Goal: Navigation & Orientation: Find specific page/section

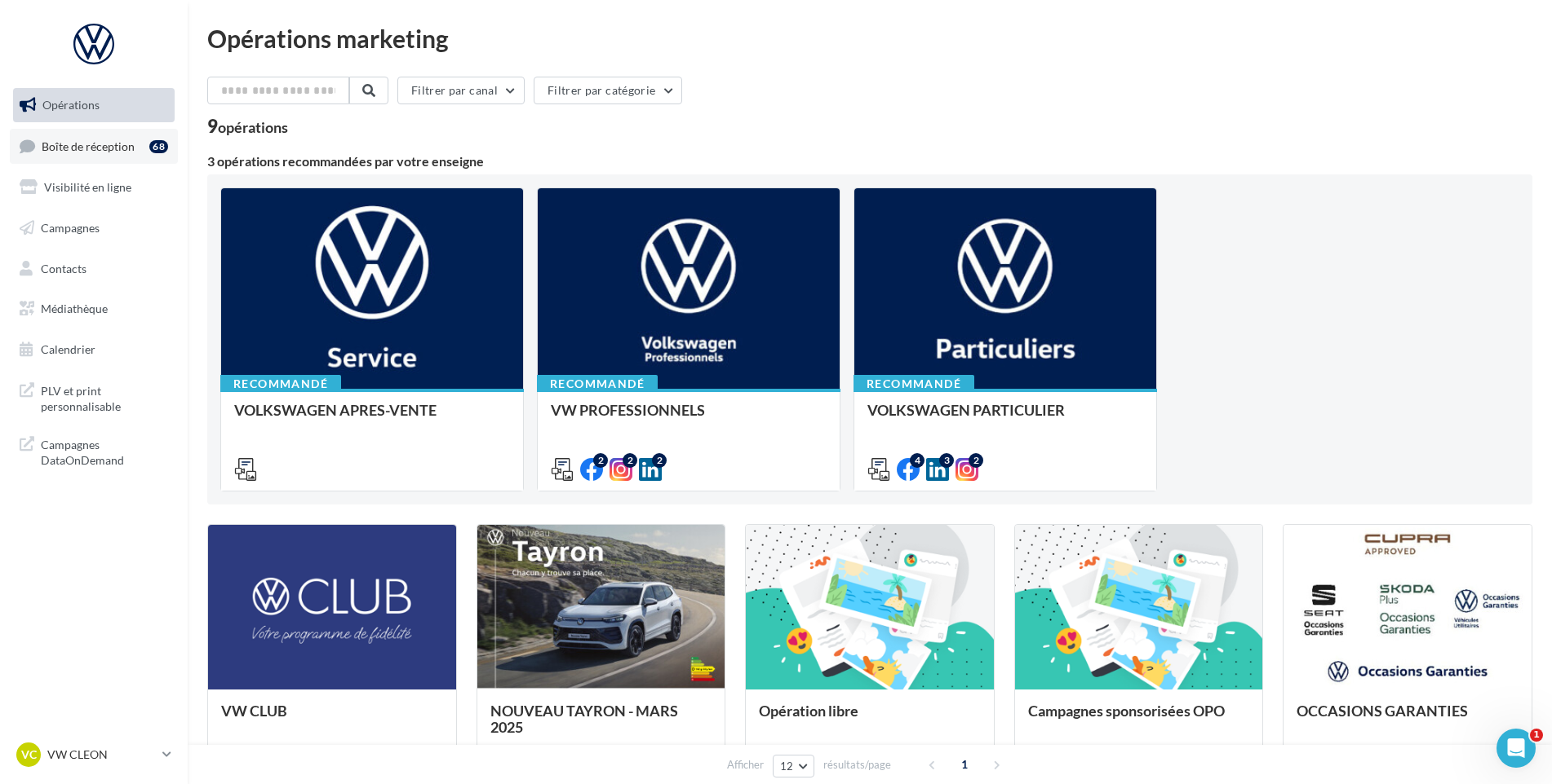
click at [48, 142] on span "Boîte de réception" at bounding box center [88, 145] width 93 height 14
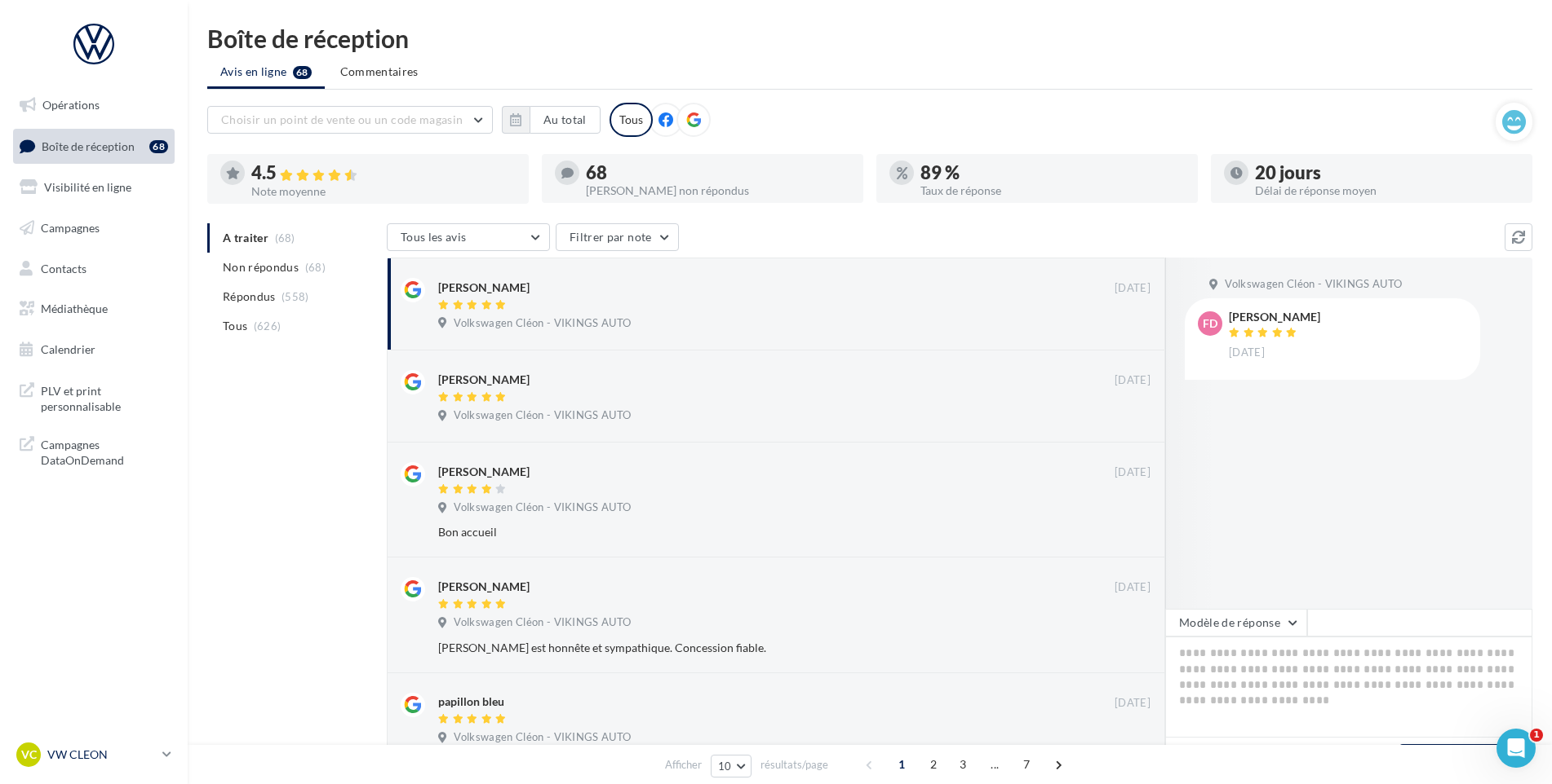
click at [119, 747] on p "VW CLEON" at bounding box center [101, 755] width 108 height 16
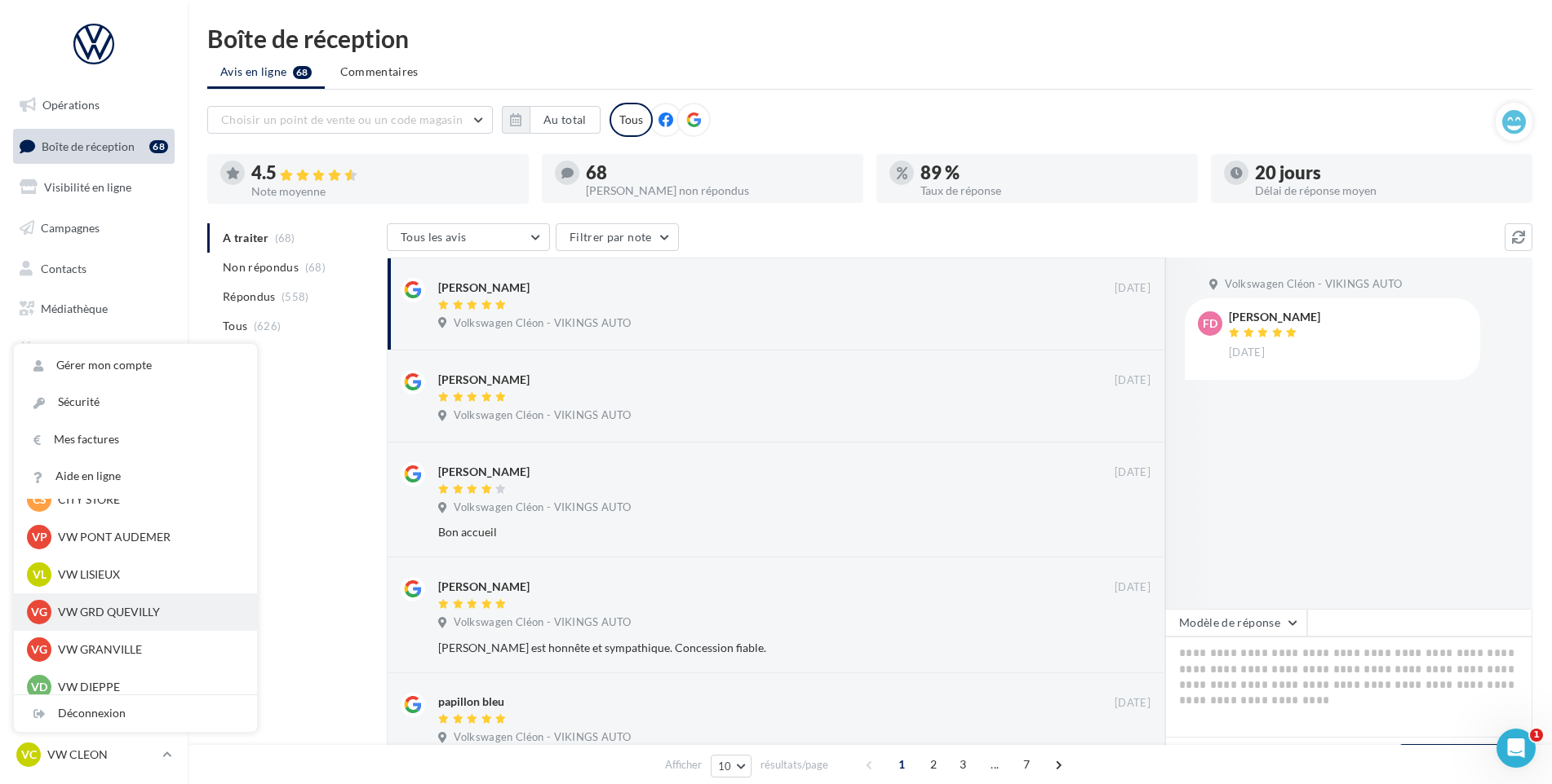
scroll to position [407, 0]
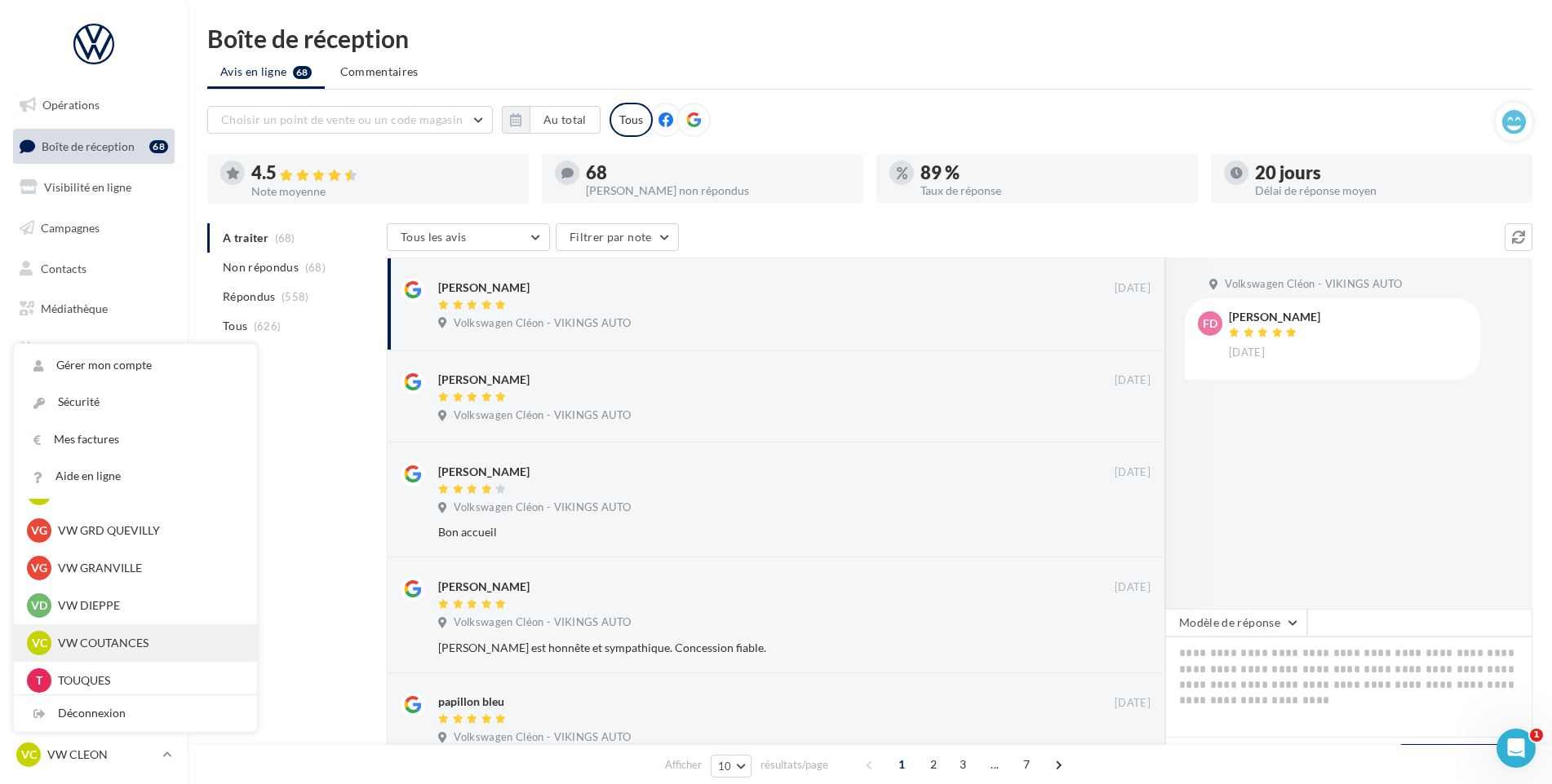
click at [111, 643] on p "VW COUTANCES" at bounding box center [147, 643] width 180 height 16
